Goal: Information Seeking & Learning: Learn about a topic

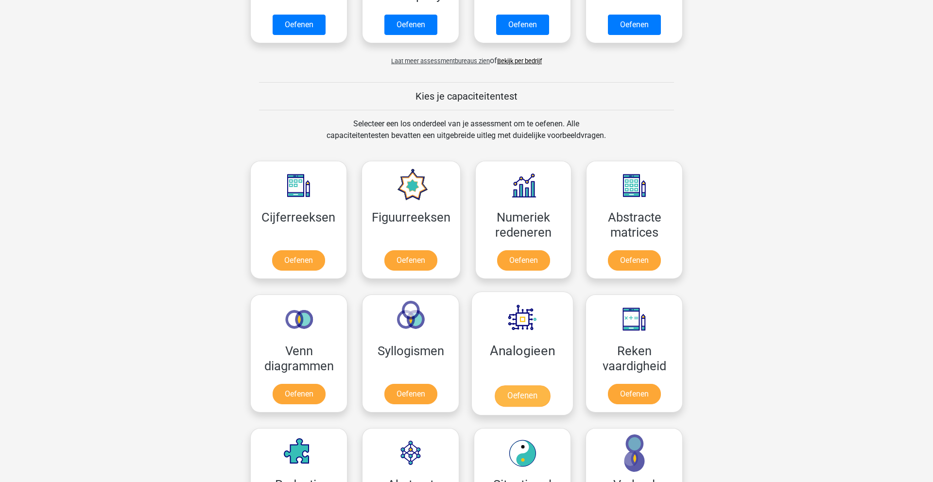
scroll to position [295, 0]
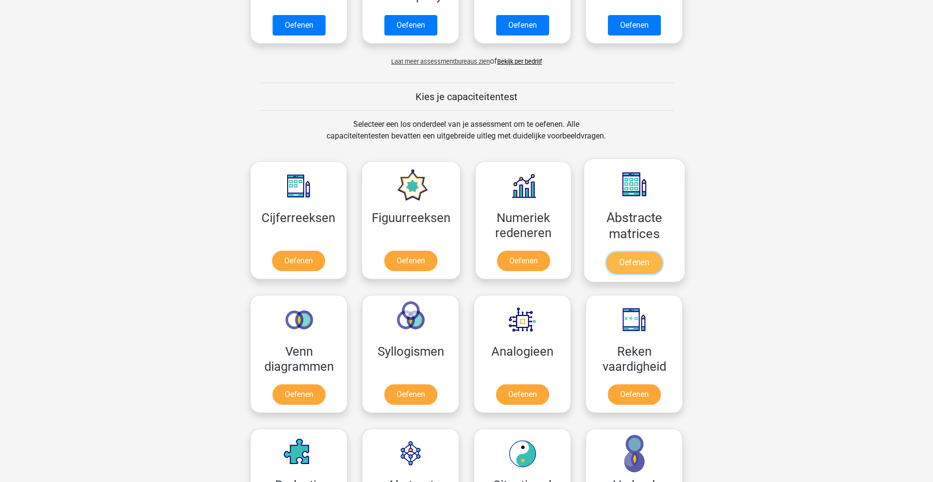
click at [641, 260] on link "Oefenen" at bounding box center [634, 262] width 55 height 21
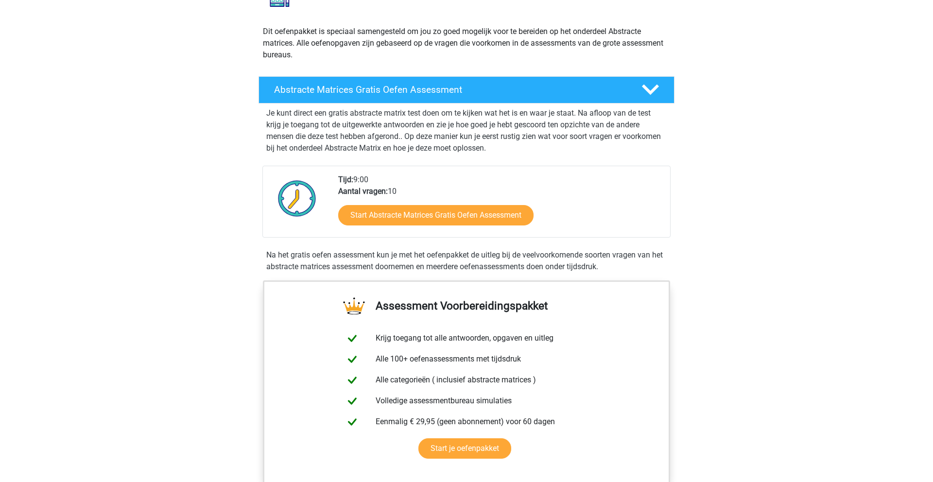
scroll to position [93, 0]
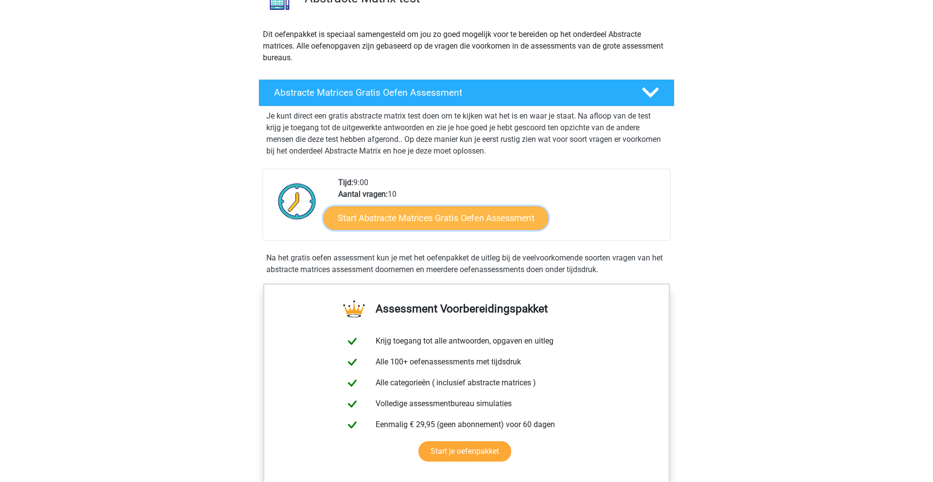
click at [468, 217] on link "Start Abstracte Matrices Gratis Oefen Assessment" at bounding box center [436, 217] width 225 height 23
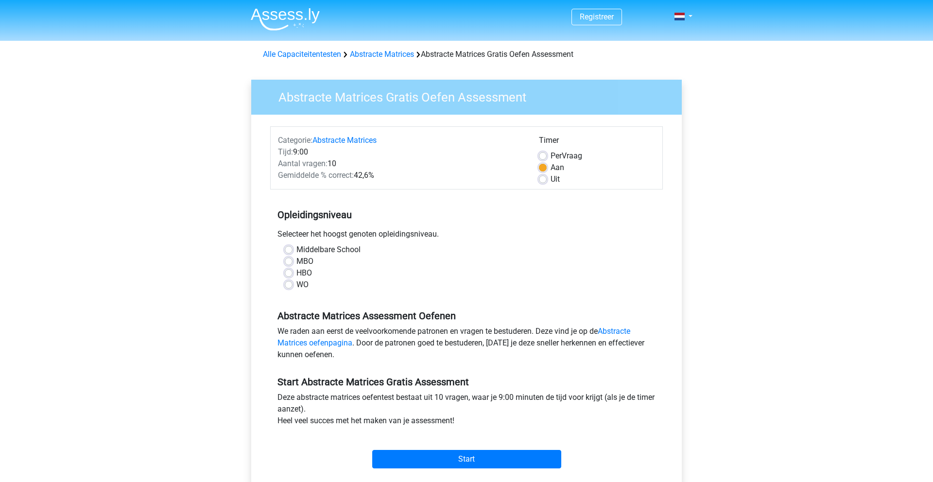
click at [311, 287] on div "WO" at bounding box center [467, 285] width 364 height 12
click at [301, 285] on label "WO" at bounding box center [303, 285] width 12 height 12
click at [293, 285] on input "WO" at bounding box center [289, 284] width 8 height 10
radio input "true"
click at [437, 450] on input "Start" at bounding box center [466, 459] width 189 height 18
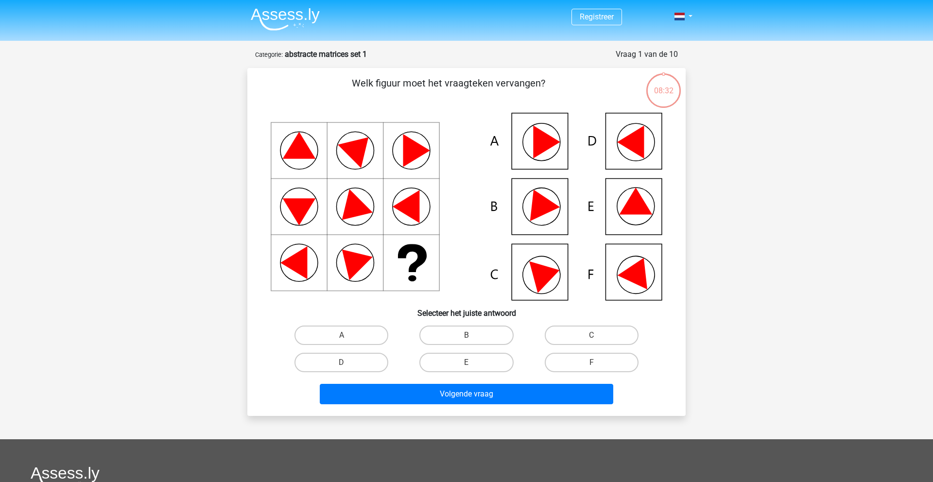
click at [651, 213] on icon at bounding box center [635, 201] width 33 height 27
click at [478, 359] on label "E" at bounding box center [467, 362] width 94 height 19
click at [473, 363] on input "E" at bounding box center [470, 366] width 6 height 6
radio input "true"
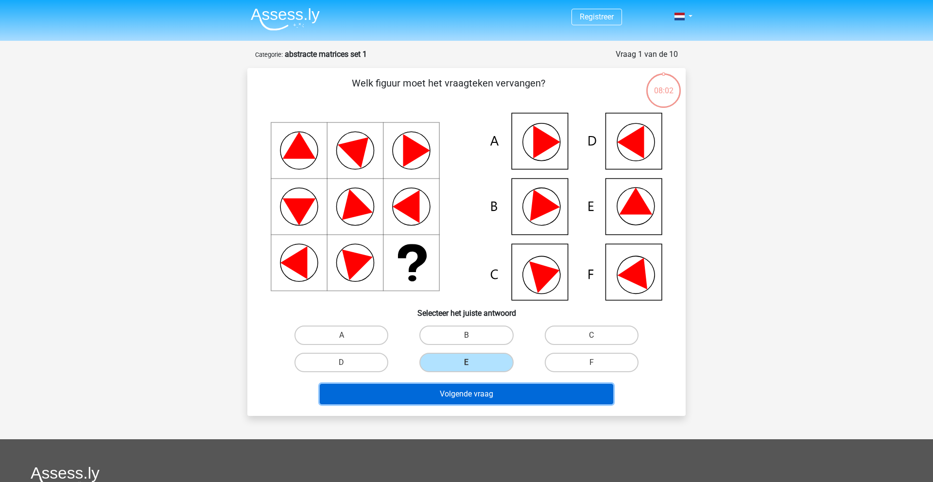
click at [509, 403] on button "Volgende vraag" at bounding box center [467, 394] width 294 height 20
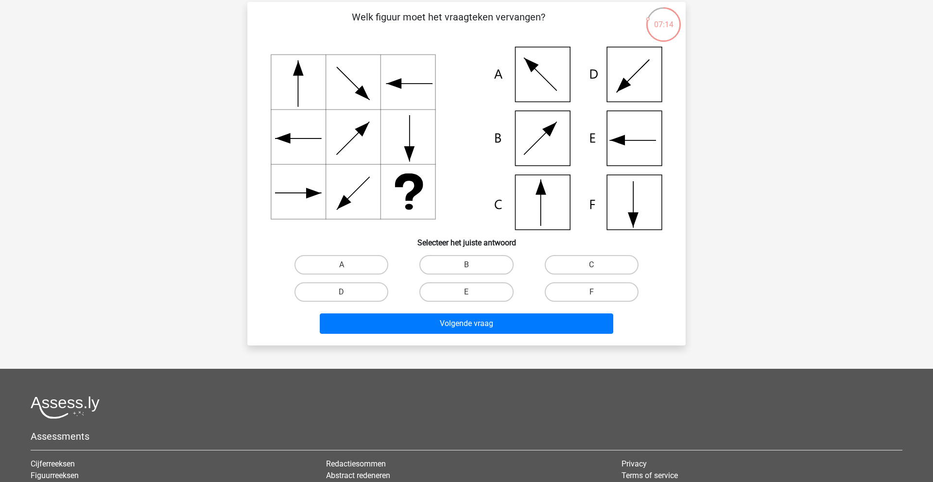
scroll to position [67, 0]
click at [562, 218] on icon at bounding box center [467, 137] width 392 height 183
drag, startPoint x: 569, startPoint y: 277, endPoint x: 577, endPoint y: 271, distance: 9.3
click at [570, 277] on div "C" at bounding box center [591, 265] width 125 height 27
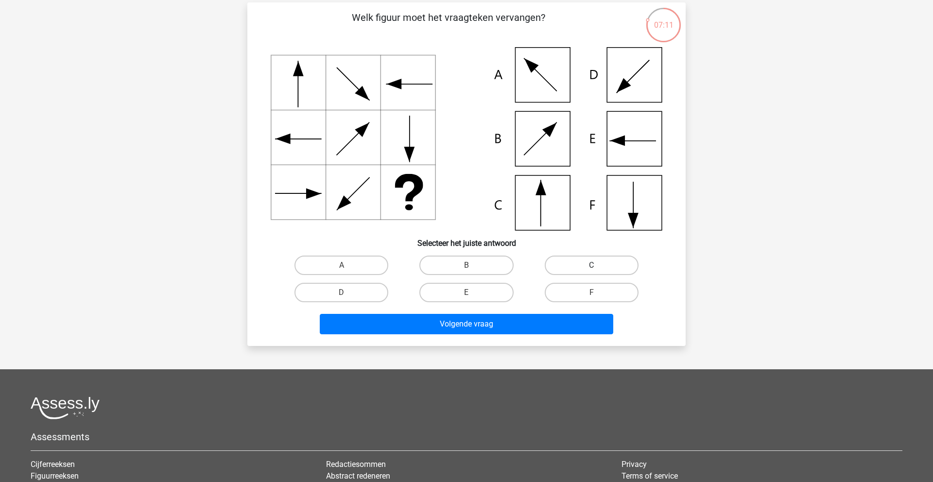
click at [577, 270] on label "C" at bounding box center [592, 265] width 94 height 19
click at [592, 270] on input "C" at bounding box center [595, 268] width 6 height 6
radio input "true"
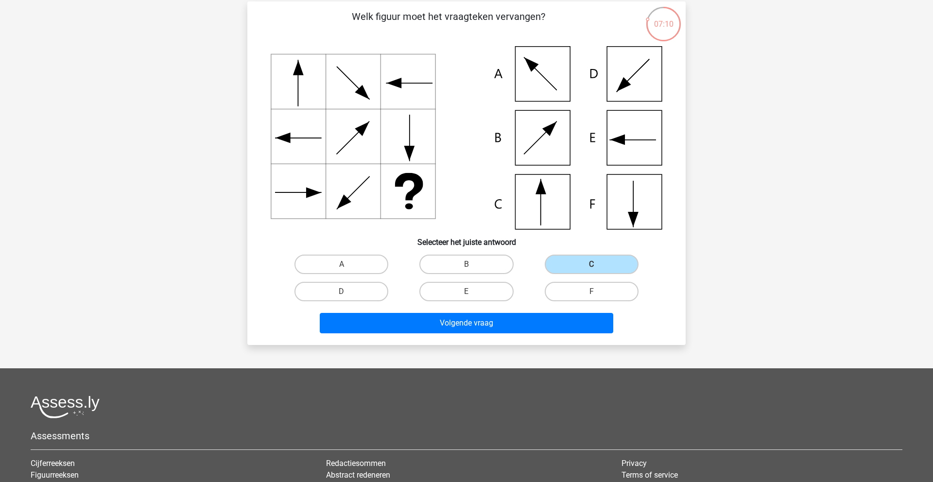
click at [521, 339] on div "Welk figuur moet het vraagteken vervangen?" at bounding box center [466, 173] width 438 height 344
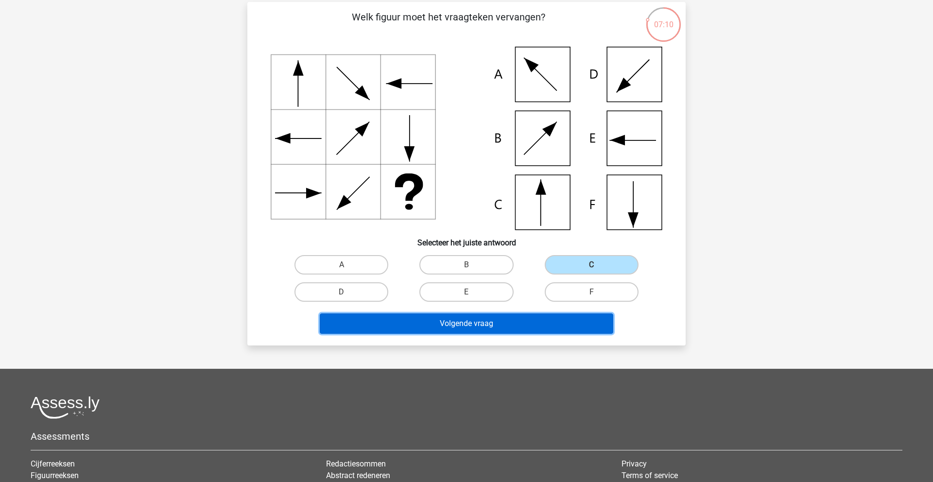
click at [530, 325] on button "Volgende vraag" at bounding box center [467, 324] width 294 height 20
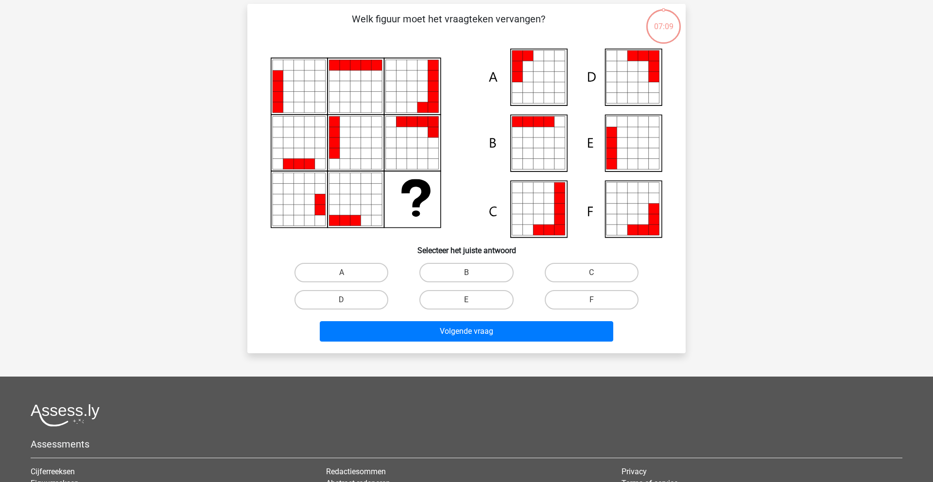
scroll to position [49, 0]
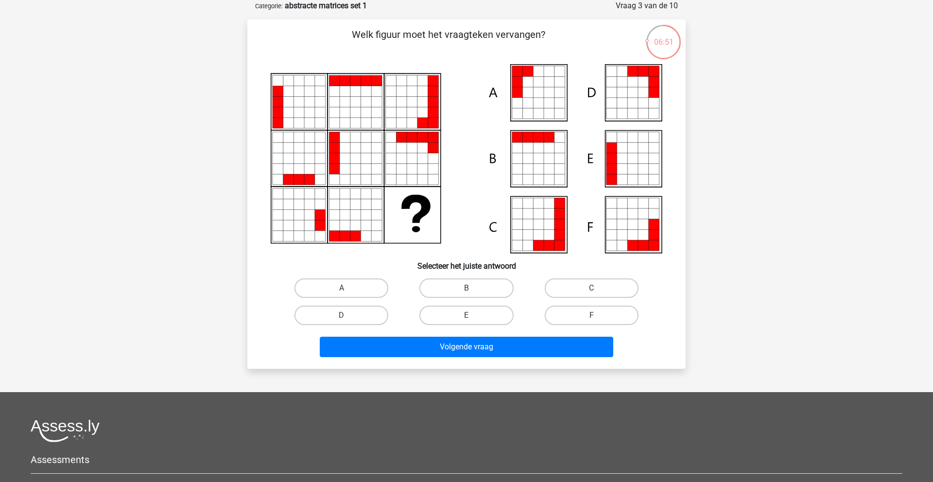
drag, startPoint x: 487, startPoint y: 312, endPoint x: 486, endPoint y: 330, distance: 18.5
click at [487, 312] on label "E" at bounding box center [467, 315] width 94 height 19
click at [473, 315] on input "E" at bounding box center [470, 318] width 6 height 6
radio input "true"
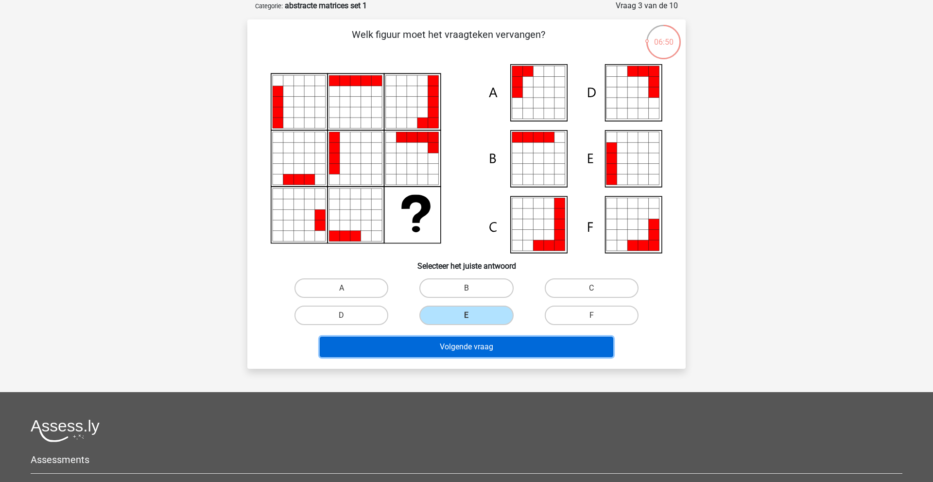
click at [486, 348] on button "Volgende vraag" at bounding box center [467, 347] width 294 height 20
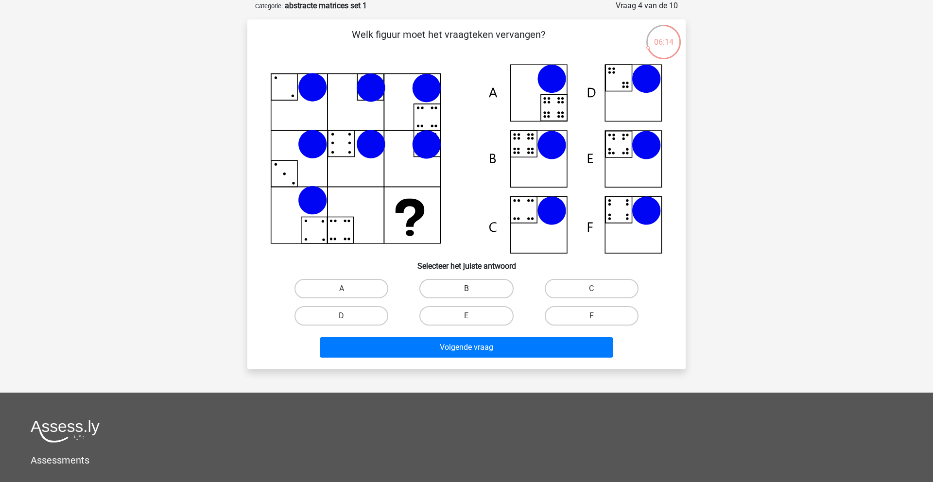
drag, startPoint x: 472, startPoint y: 279, endPoint x: 471, endPoint y: 288, distance: 9.4
click at [472, 280] on label "B" at bounding box center [467, 288] width 94 height 19
click at [472, 289] on input "B" at bounding box center [470, 292] width 6 height 6
radio input "true"
click at [471, 288] on label "B" at bounding box center [467, 288] width 94 height 19
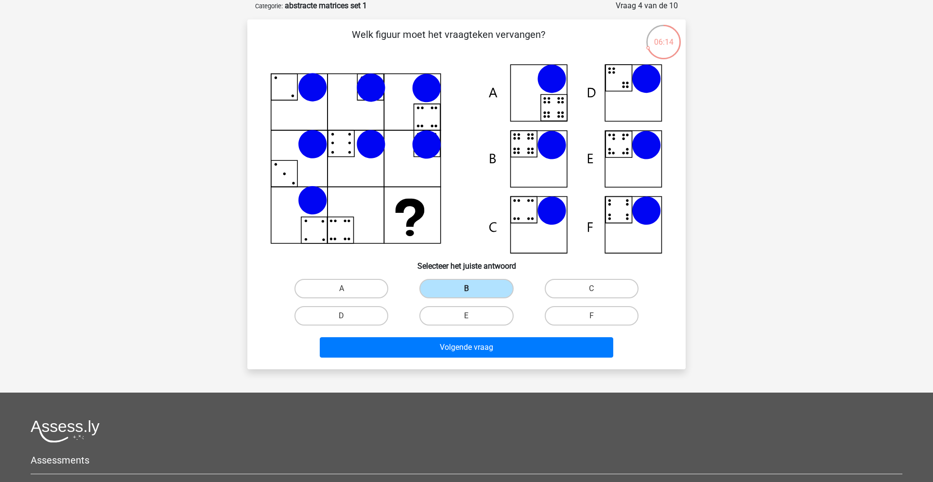
click at [471, 289] on input "B" at bounding box center [470, 292] width 6 height 6
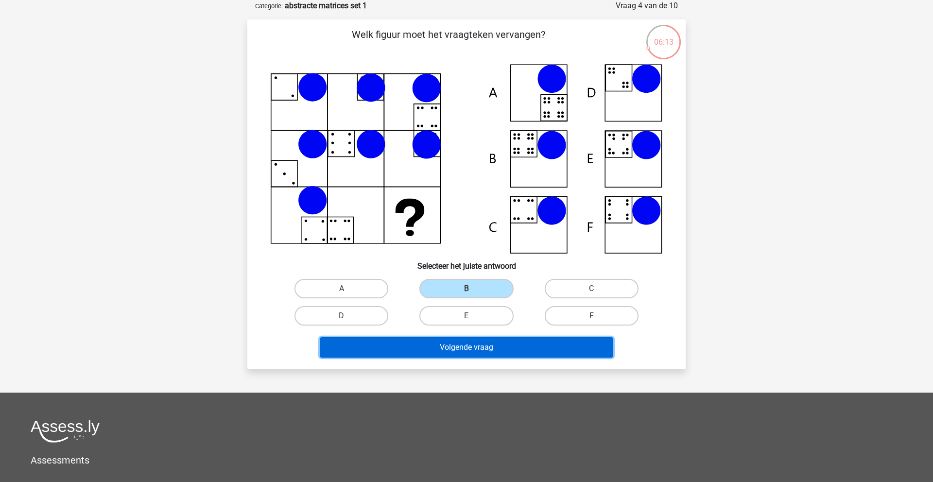
click at [473, 348] on button "Volgende vraag" at bounding box center [467, 347] width 294 height 20
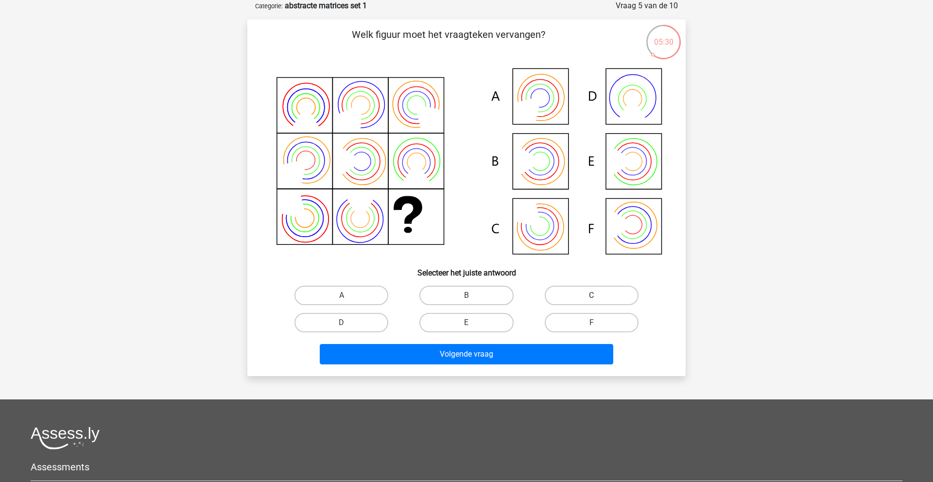
click at [559, 294] on label "C" at bounding box center [592, 295] width 94 height 19
click at [592, 296] on input "C" at bounding box center [595, 299] width 6 height 6
radio input "true"
click at [479, 365] on div "Volgende vraag" at bounding box center [466, 356] width 375 height 24
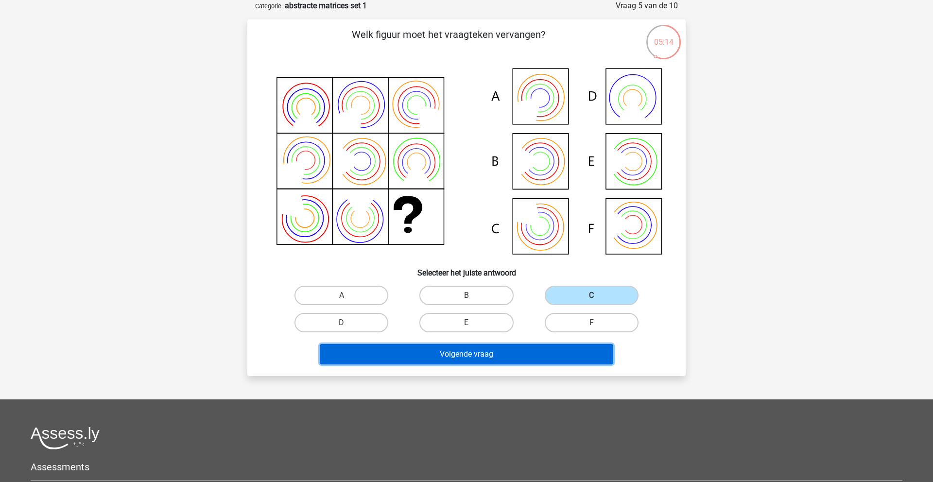
click at [483, 362] on button "Volgende vraag" at bounding box center [467, 354] width 294 height 20
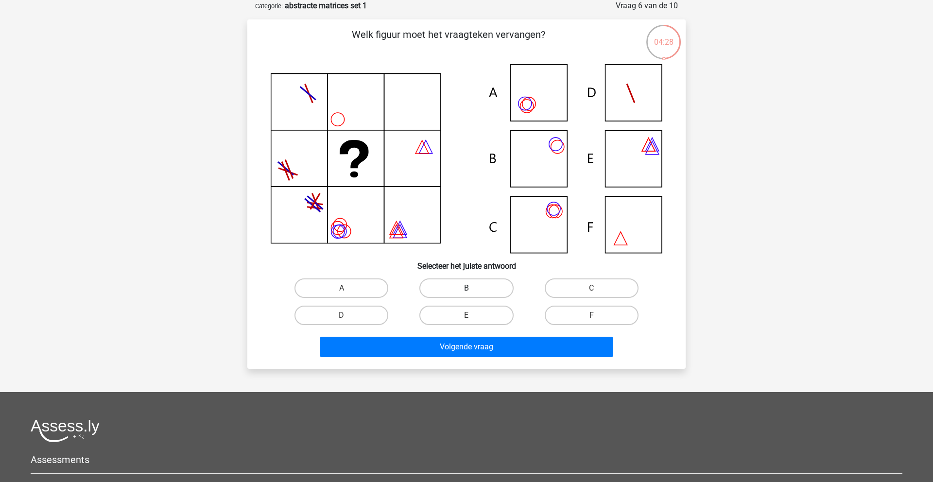
click at [478, 280] on label "B" at bounding box center [467, 288] width 94 height 19
click at [473, 288] on input "B" at bounding box center [470, 291] width 6 height 6
radio input "true"
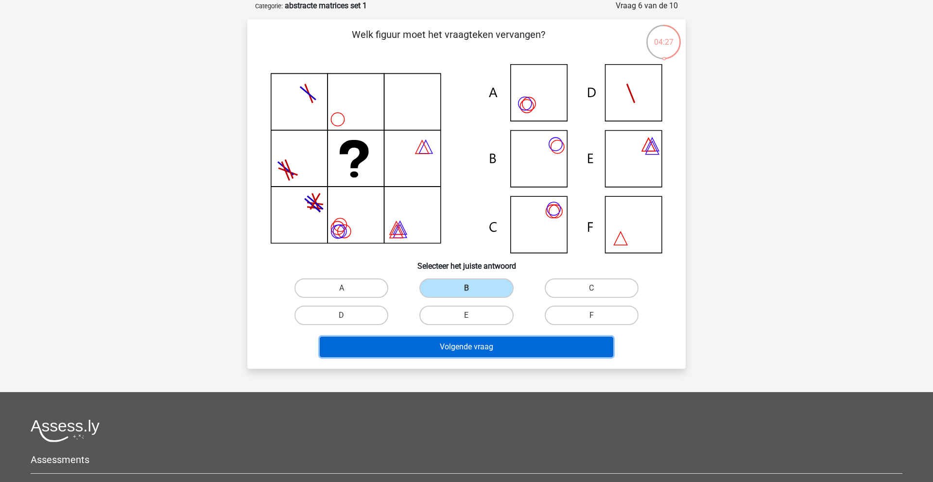
click at [485, 350] on button "Volgende vraag" at bounding box center [467, 347] width 294 height 20
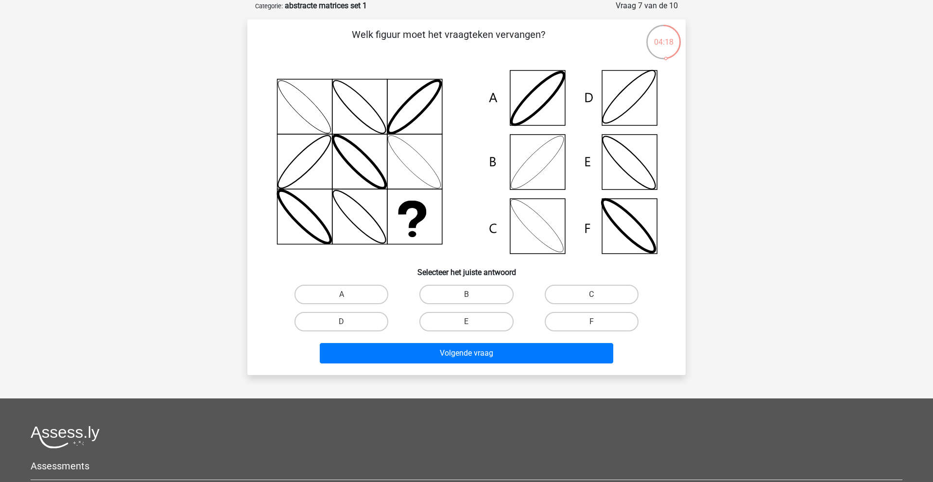
scroll to position [48, 0]
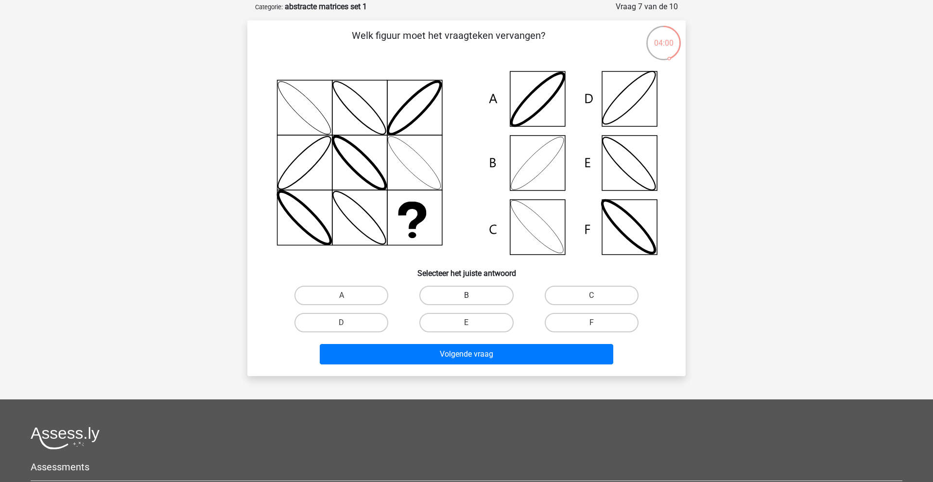
click at [472, 291] on label "B" at bounding box center [467, 295] width 94 height 19
click at [472, 296] on input "B" at bounding box center [470, 299] width 6 height 6
radio input "true"
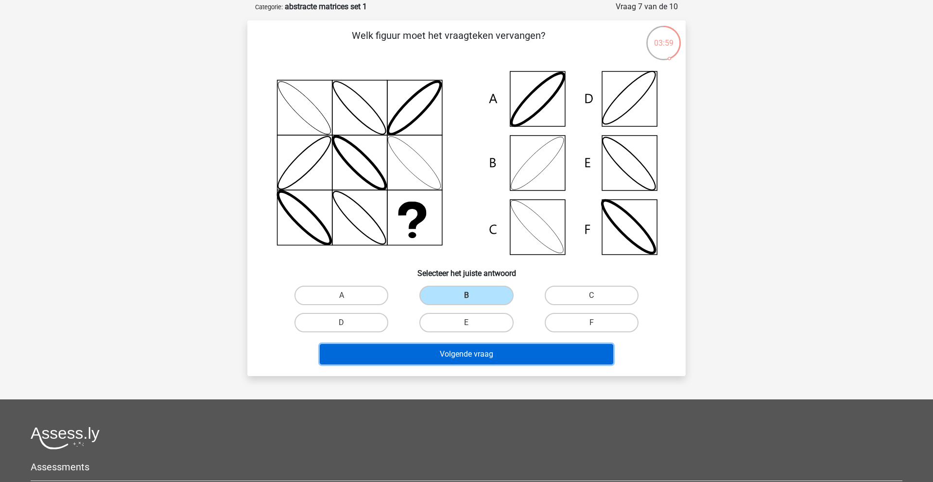
click at [490, 359] on button "Volgende vraag" at bounding box center [467, 354] width 294 height 20
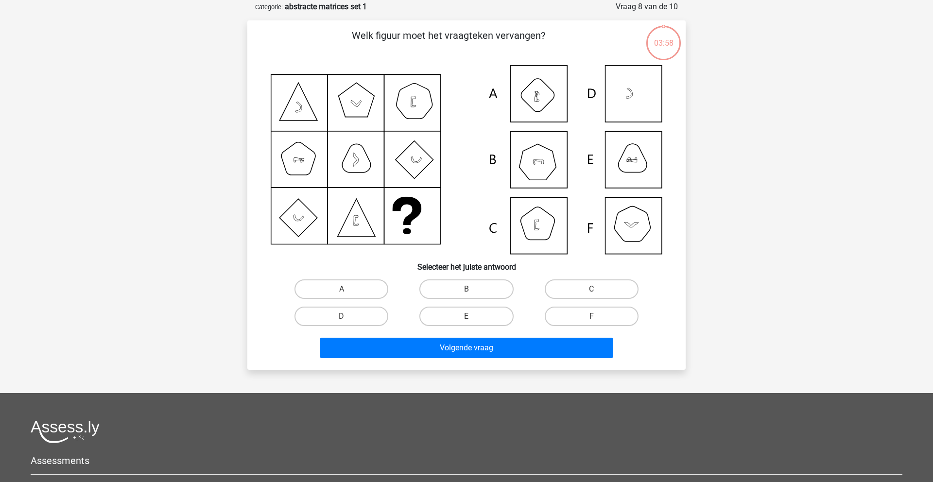
scroll to position [49, 0]
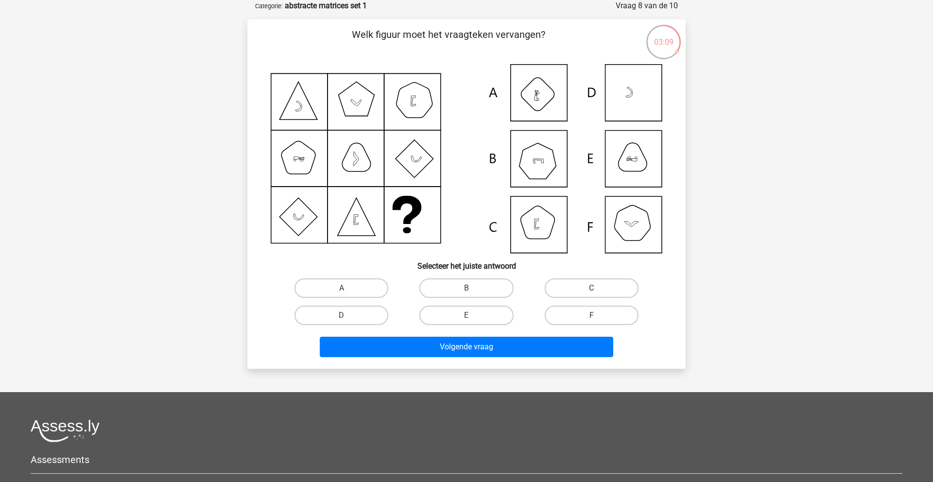
click at [590, 282] on label "C" at bounding box center [592, 288] width 94 height 19
click at [592, 288] on input "C" at bounding box center [595, 291] width 6 height 6
radio input "true"
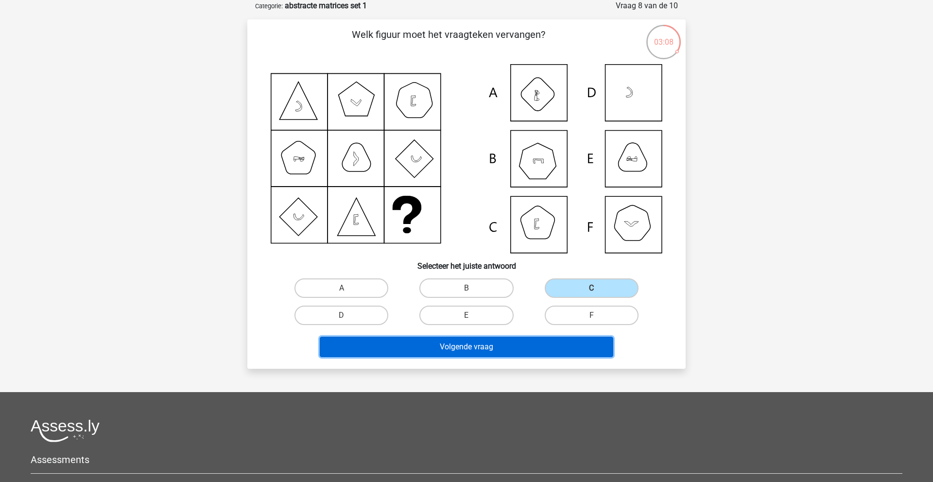
click at [518, 341] on button "Volgende vraag" at bounding box center [467, 347] width 294 height 20
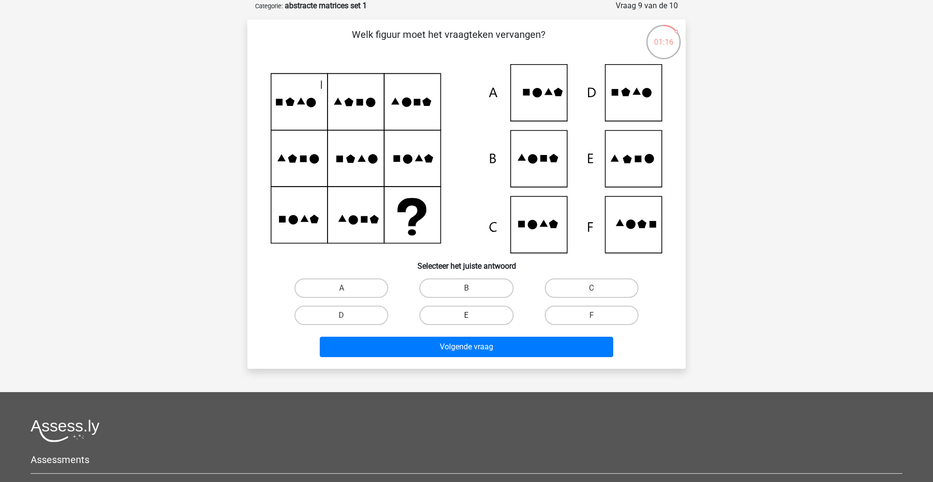
drag, startPoint x: 496, startPoint y: 291, endPoint x: 494, endPoint y: 312, distance: 21.0
click at [496, 290] on label "B" at bounding box center [467, 288] width 94 height 19
click at [473, 290] on input "B" at bounding box center [470, 291] width 6 height 6
radio input "true"
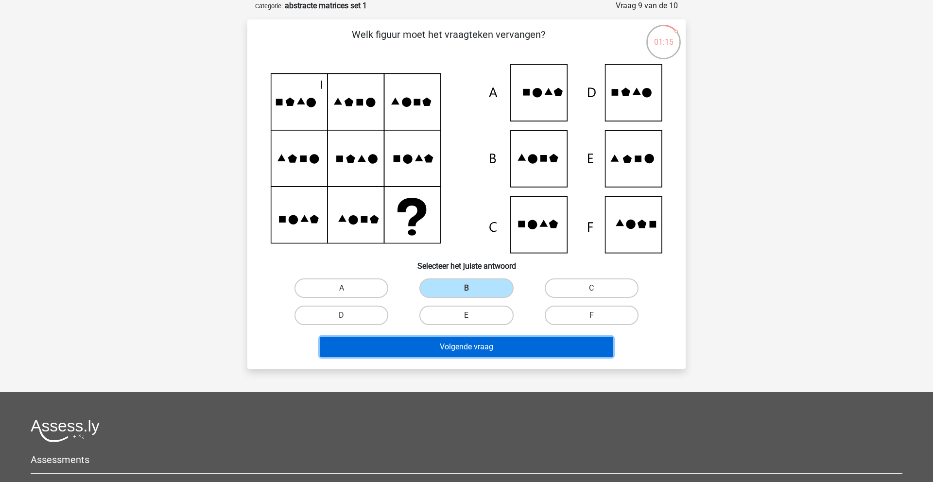
click at [493, 343] on button "Volgende vraag" at bounding box center [467, 347] width 294 height 20
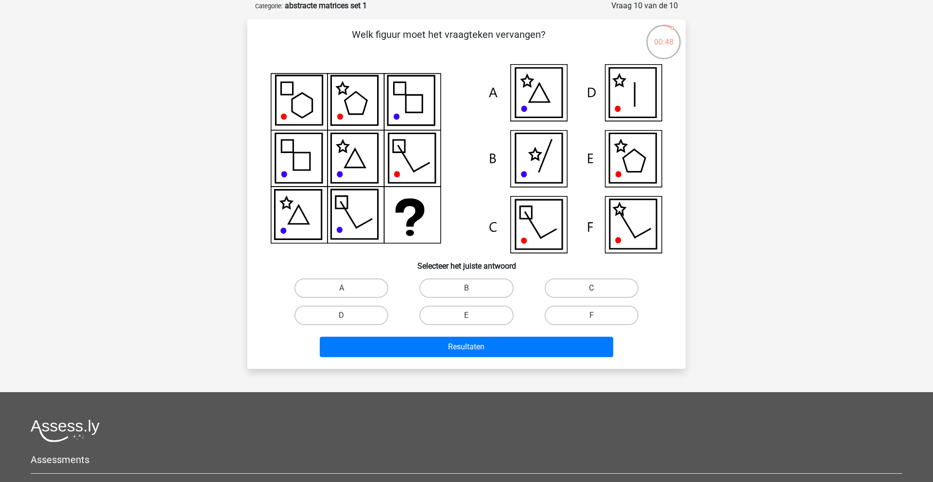
click at [608, 290] on label "C" at bounding box center [592, 288] width 94 height 19
click at [598, 290] on input "C" at bounding box center [595, 291] width 6 height 6
radio input "true"
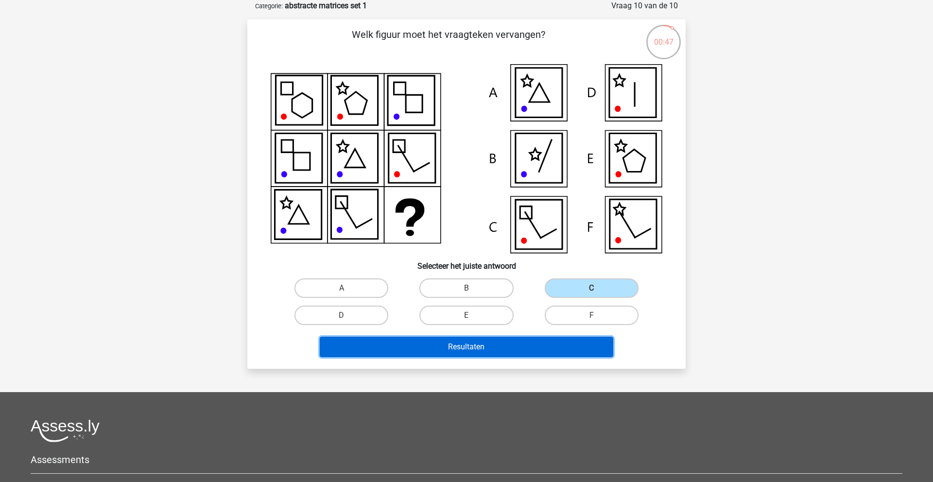
click at [583, 344] on button "Resultaten" at bounding box center [467, 347] width 294 height 20
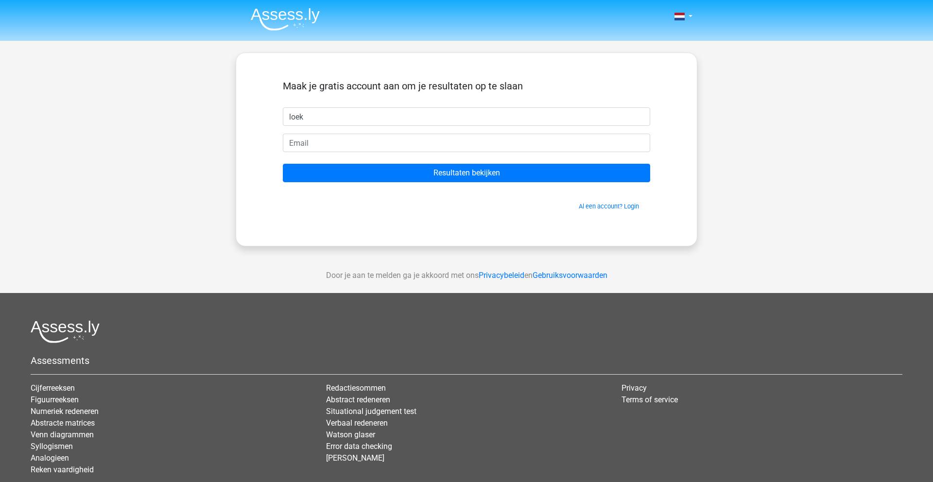
type input "loek"
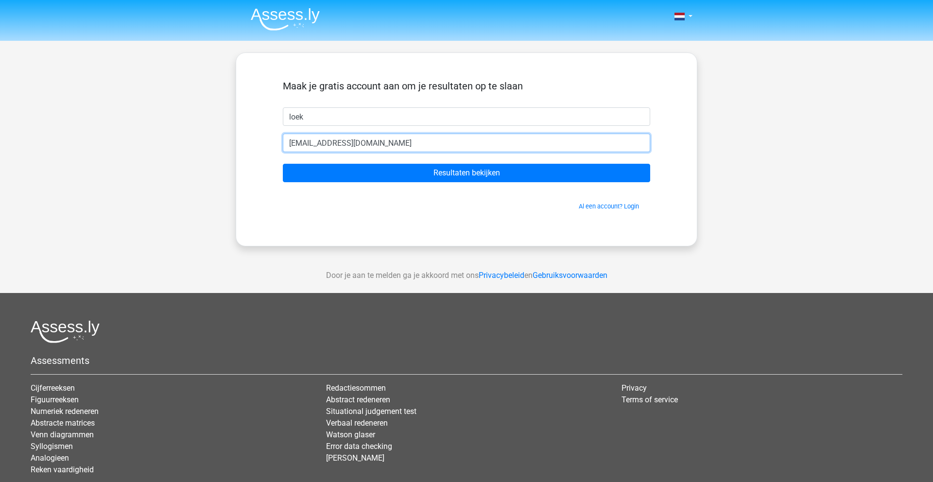
type input "[EMAIL_ADDRESS][DOMAIN_NAME]"
click at [283, 164] on input "Resultaten bekijken" at bounding box center [466, 173] width 367 height 18
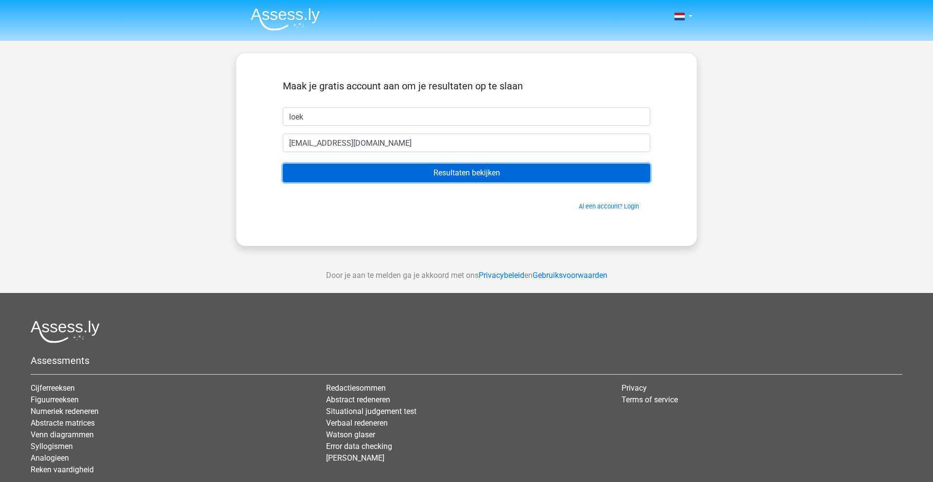
click at [440, 175] on input "Resultaten bekijken" at bounding box center [466, 173] width 367 height 18
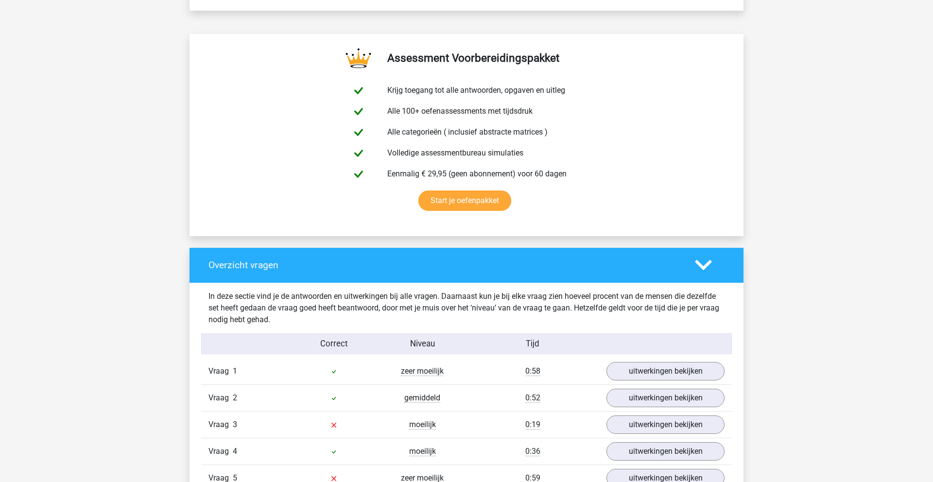
scroll to position [480, 0]
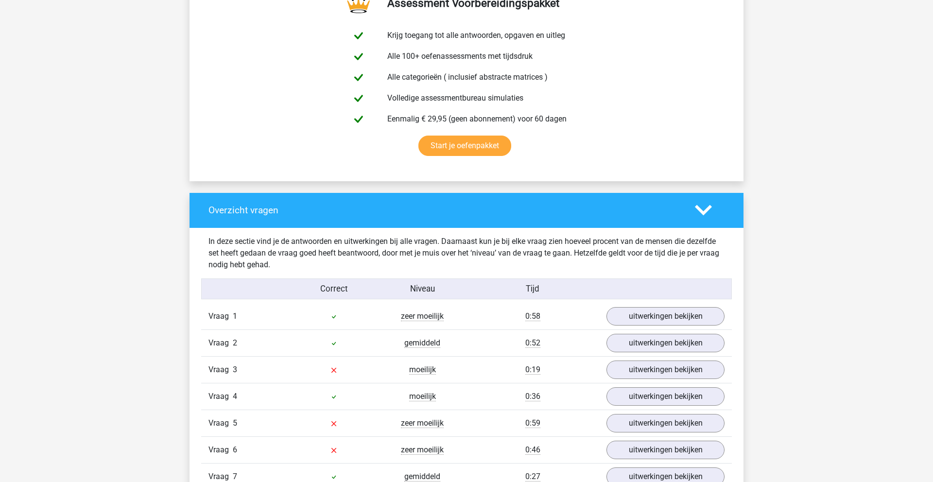
click at [684, 386] on div "Vraag 4 moeilijk 0:36 uitwerkingen bekijken" at bounding box center [466, 396] width 531 height 27
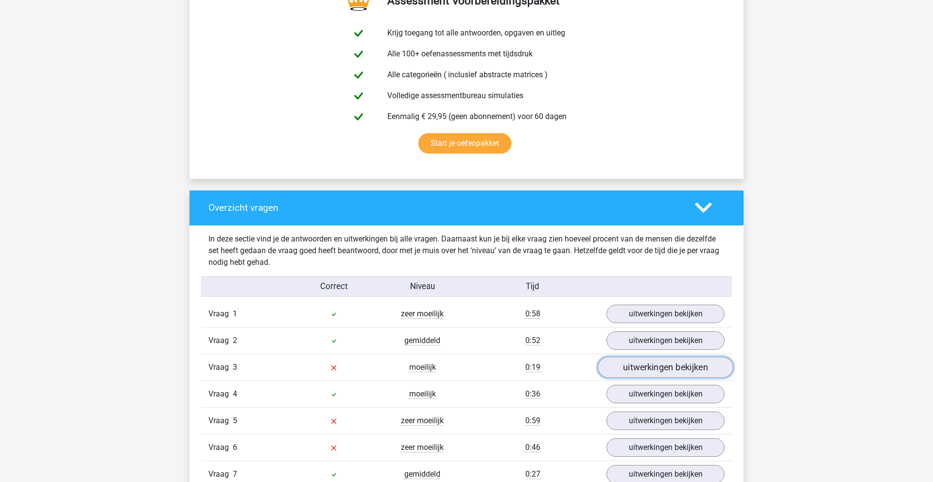
click at [685, 374] on link "uitwerkingen bekijken" at bounding box center [666, 367] width 136 height 21
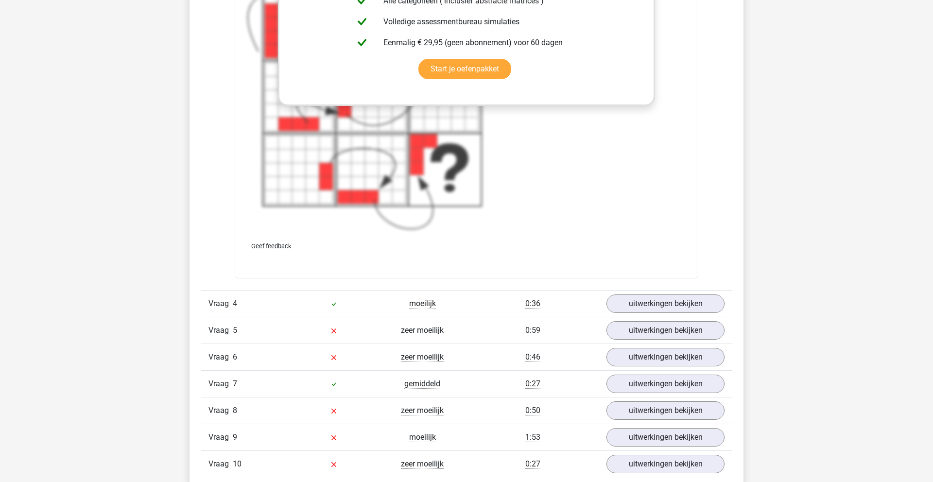
scroll to position [1392, 0]
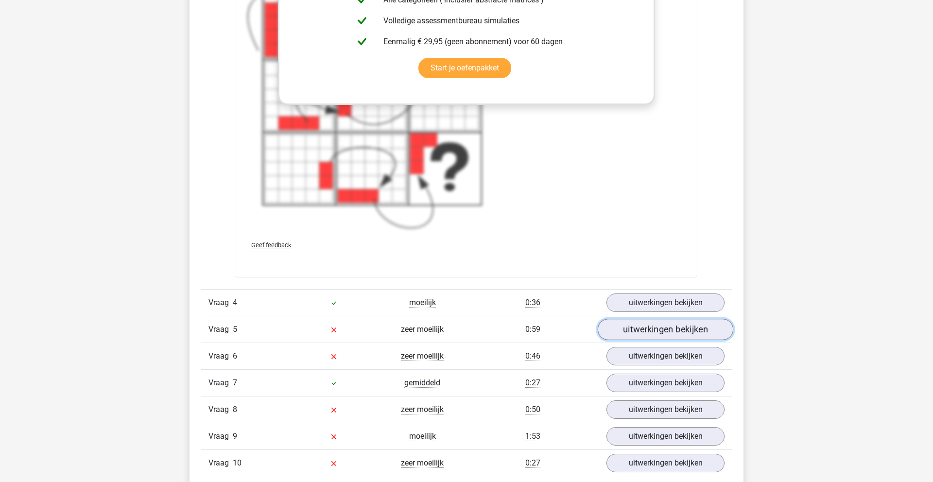
click at [674, 328] on link "uitwerkingen bekijken" at bounding box center [666, 329] width 136 height 21
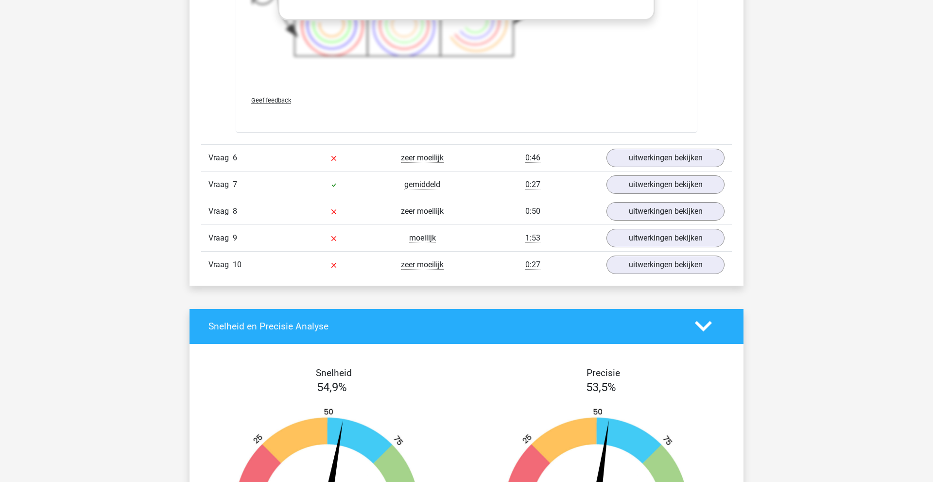
scroll to position [2292, 0]
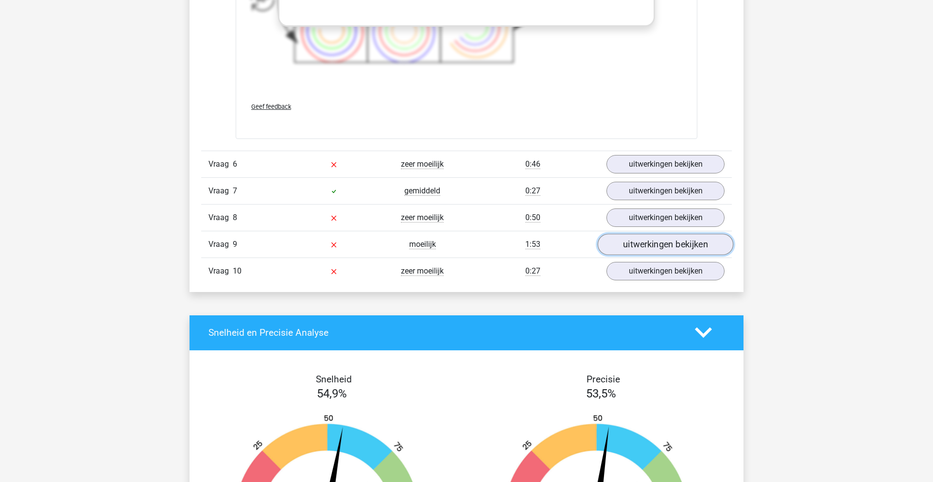
click at [631, 244] on link "uitwerkingen bekijken" at bounding box center [666, 244] width 136 height 21
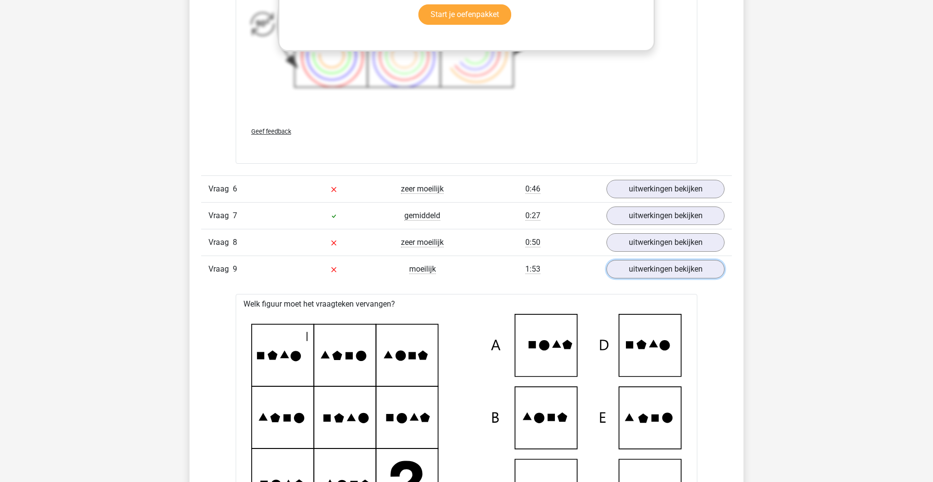
scroll to position [2263, 0]
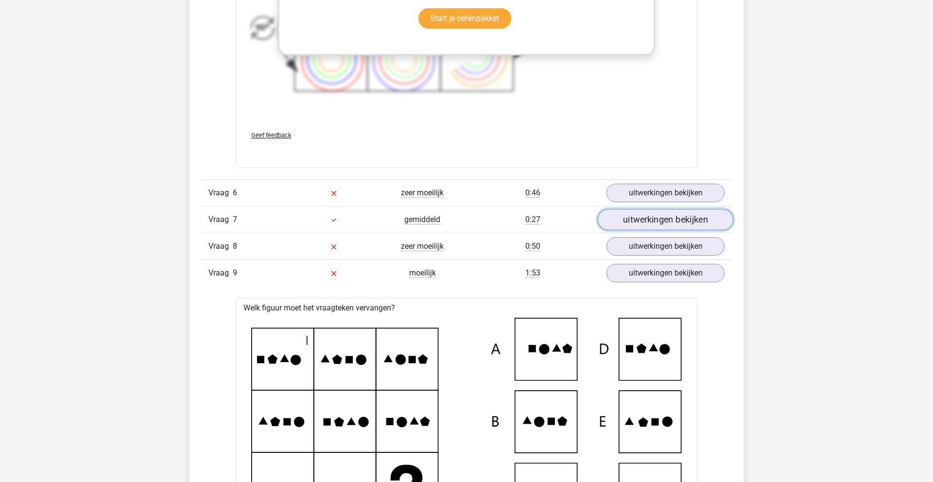
click at [641, 221] on link "uitwerkingen bekijken" at bounding box center [666, 219] width 136 height 21
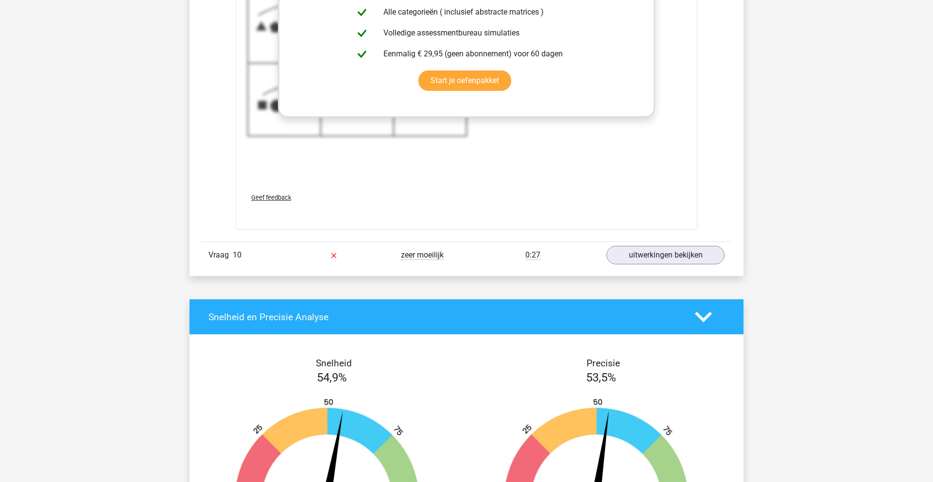
scroll to position [3735, 0]
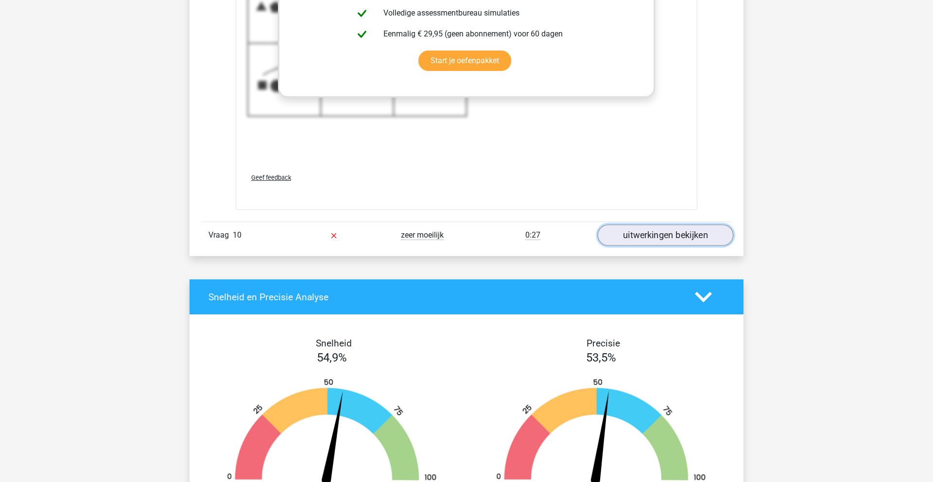
click at [654, 237] on link "uitwerkingen bekijken" at bounding box center [666, 235] width 136 height 21
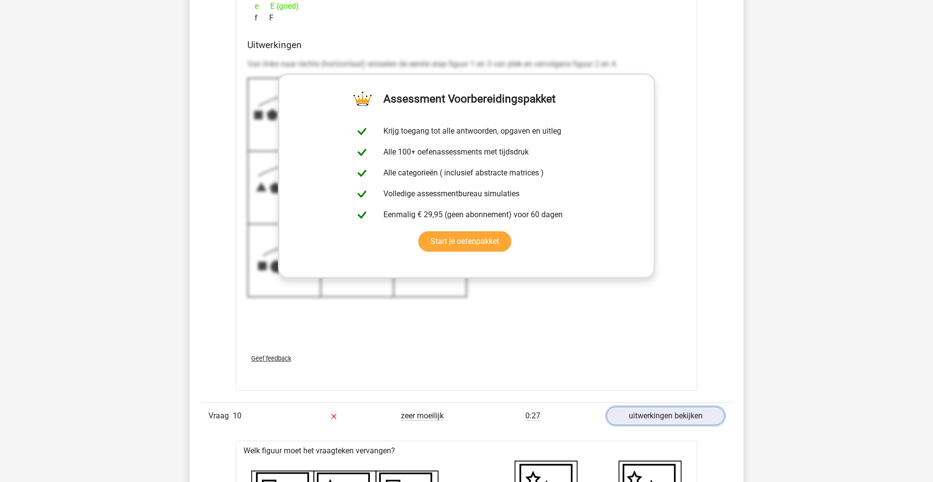
scroll to position [3540, 0]
